Goal: Manage account settings

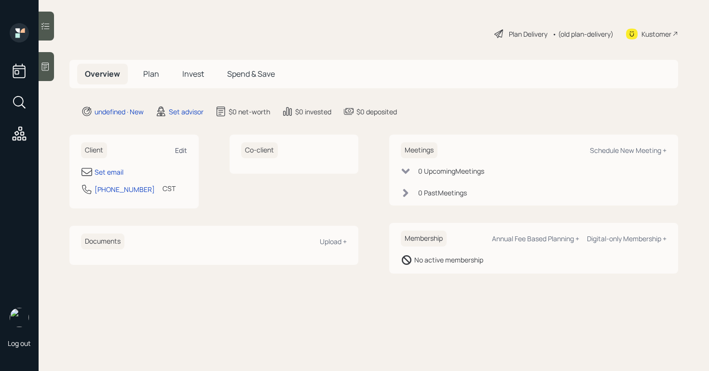
click at [183, 152] on div "Edit" at bounding box center [181, 150] width 12 height 9
select select "America/Chicago"
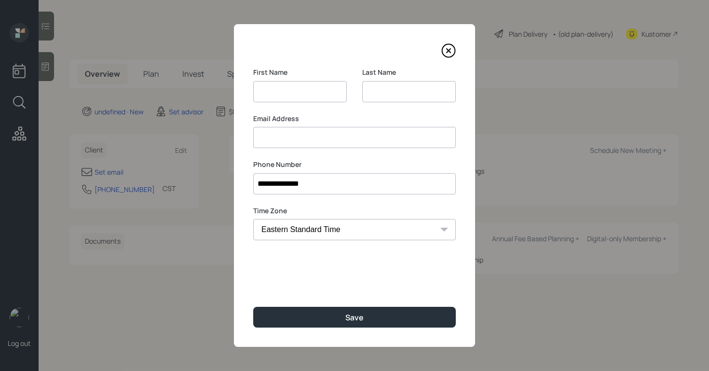
click at [447, 54] on icon at bounding box center [449, 50] width 14 height 14
